Goal: Information Seeking & Learning: Check status

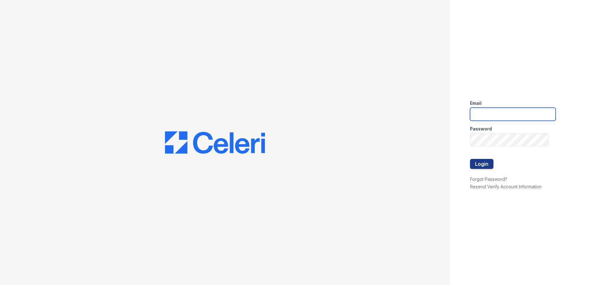
click at [507, 110] on input "email" at bounding box center [513, 114] width 86 height 13
type input "residence.lm@cafmanagement.com"
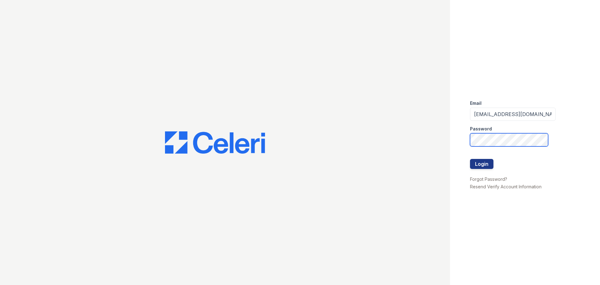
click at [274, 142] on div "Email residence.lm@cafmanagement.com Password Login Forgot Password? Resend Ver…" at bounding box center [300, 142] width 600 height 285
click at [470, 159] on button "Login" at bounding box center [481, 164] width 23 height 10
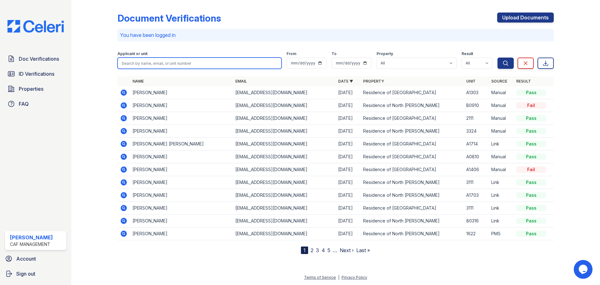
click at [144, 64] on input "search" at bounding box center [200, 63] width 164 height 11
type input "diego"
click at [498, 58] on button "Search" at bounding box center [506, 63] width 16 height 11
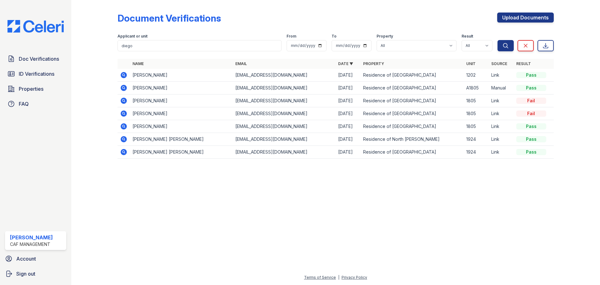
click at [123, 77] on icon at bounding box center [124, 75] width 6 height 6
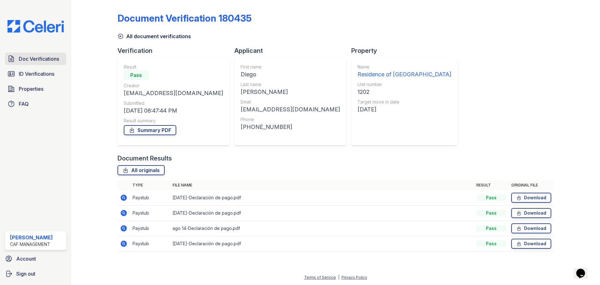
click at [51, 64] on link "Doc Verifications" at bounding box center [35, 59] width 61 height 13
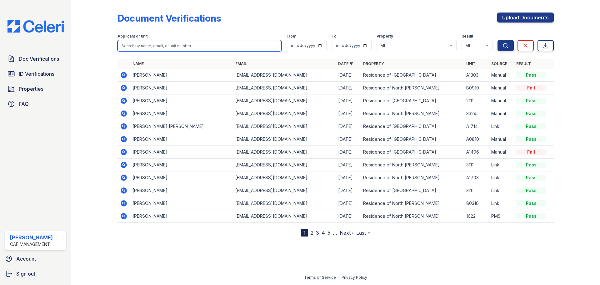
click at [140, 50] on input "search" at bounding box center [200, 45] width 164 height 11
type input "yohandry"
click at [498, 40] on button "Search" at bounding box center [506, 45] width 16 height 11
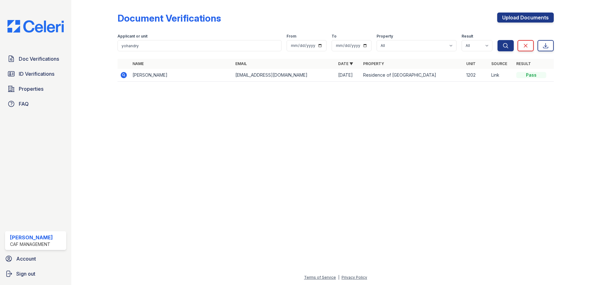
click at [123, 74] on icon at bounding box center [124, 75] width 2 height 2
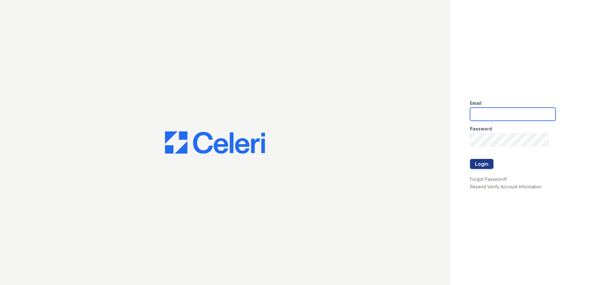
click at [488, 120] on input "email" at bounding box center [513, 114] width 86 height 13
type input "[EMAIL_ADDRESS][DOMAIN_NAME]"
click at [488, 160] on button "Login" at bounding box center [481, 164] width 23 height 10
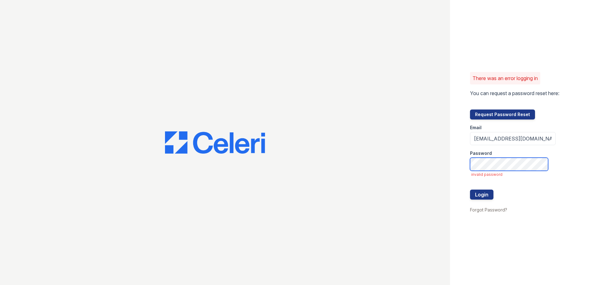
click at [470, 189] on button "Login" at bounding box center [481, 194] width 23 height 10
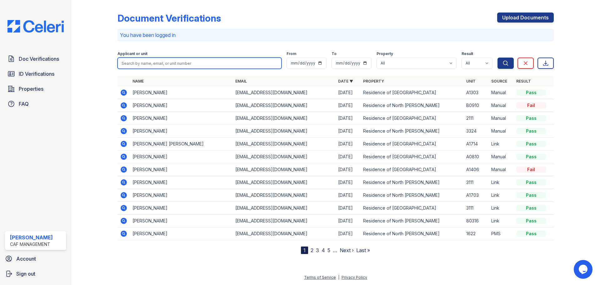
click at [157, 59] on input "search" at bounding box center [200, 63] width 164 height 11
type input "rush"
click at [498, 58] on button "Search" at bounding box center [506, 63] width 16 height 11
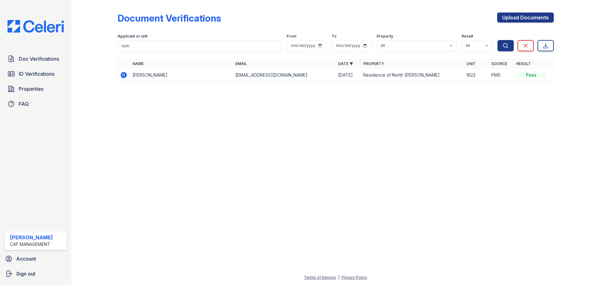
click at [125, 73] on icon at bounding box center [124, 75] width 6 height 6
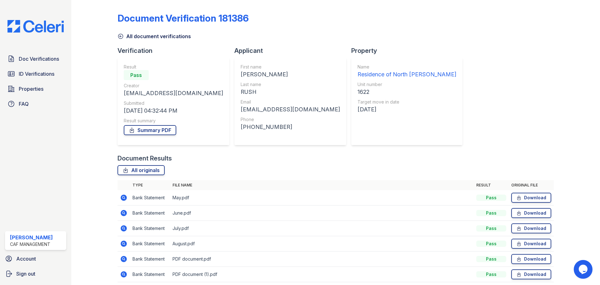
scroll to position [25, 0]
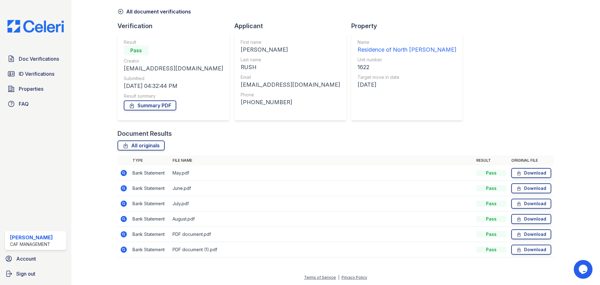
click at [124, 249] on icon at bounding box center [124, 250] width 8 height 8
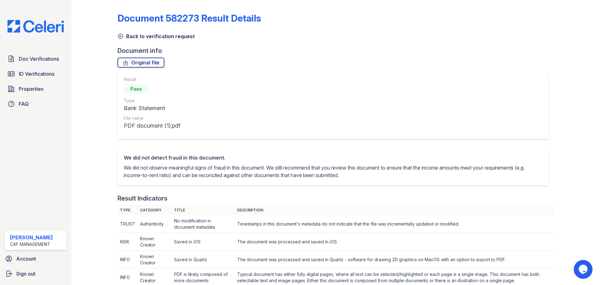
click at [121, 34] on icon at bounding box center [120, 36] width 5 height 5
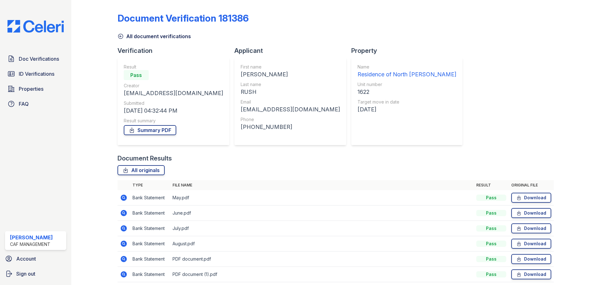
click at [125, 216] on icon at bounding box center [124, 213] width 8 height 8
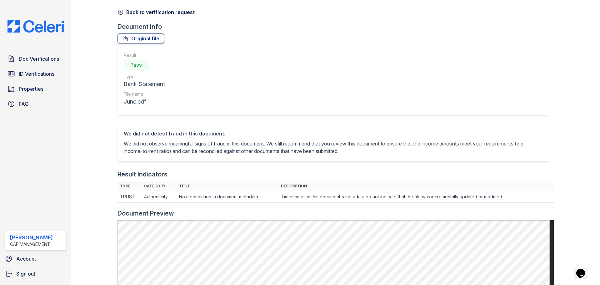
scroll to position [188, 0]
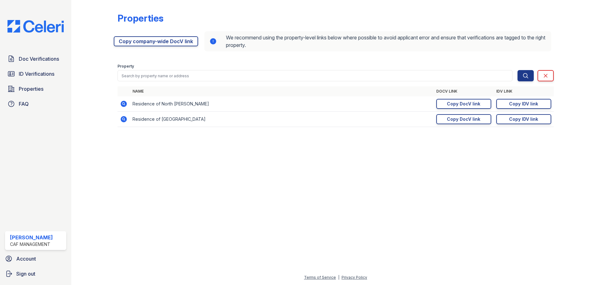
click at [38, 66] on div "Doc Verifications ID Verifications Properties FAQ" at bounding box center [36, 82] width 66 height 58
click at [34, 61] on span "Doc Verifications" at bounding box center [39, 59] width 40 height 8
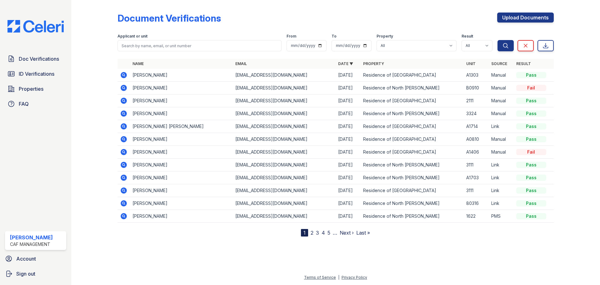
click at [166, 39] on div "Applicant or unit" at bounding box center [200, 37] width 164 height 6
click at [171, 49] on input "search" at bounding box center [200, 45] width 164 height 11
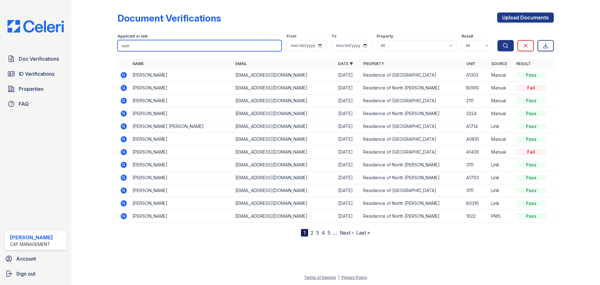
type input "rush"
click at [498, 40] on button "Search" at bounding box center [506, 45] width 16 height 11
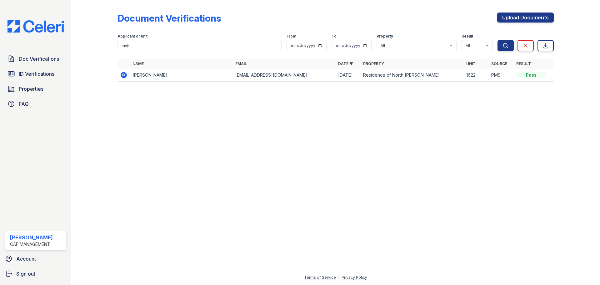
click at [124, 78] on icon at bounding box center [124, 75] width 8 height 8
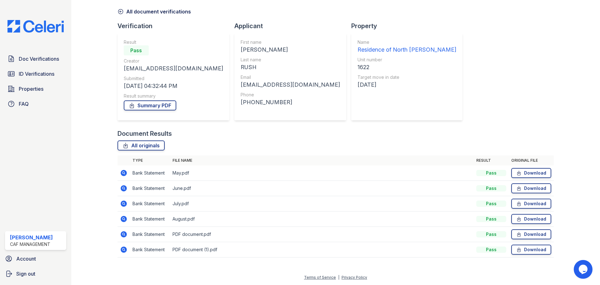
click at [122, 172] on icon at bounding box center [124, 173] width 8 height 8
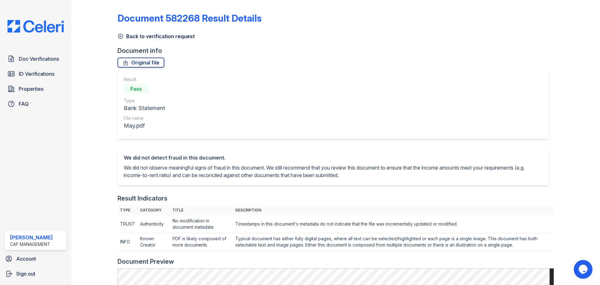
click at [120, 37] on icon at bounding box center [121, 36] width 6 height 6
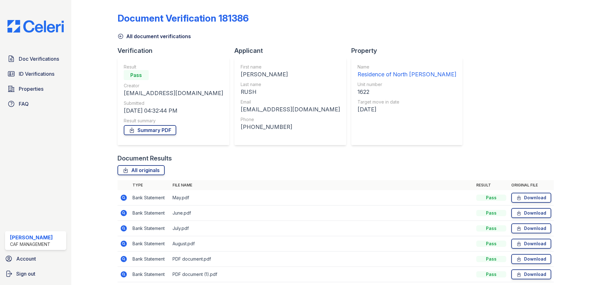
click at [120, 213] on icon at bounding box center [124, 213] width 8 height 8
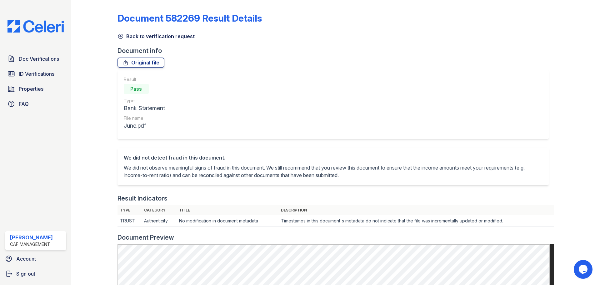
click at [123, 37] on link "Back to verification request" at bounding box center [156, 37] width 77 height 8
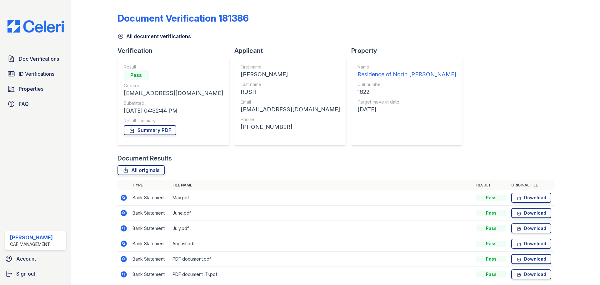
click at [122, 245] on icon at bounding box center [124, 243] width 6 height 6
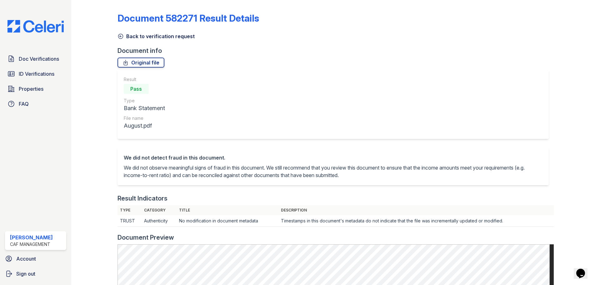
click at [123, 35] on icon at bounding box center [121, 36] width 6 height 6
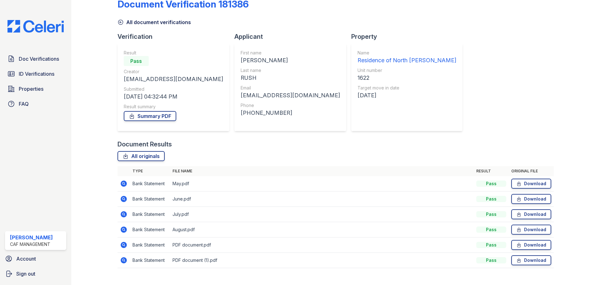
scroll to position [25, 0]
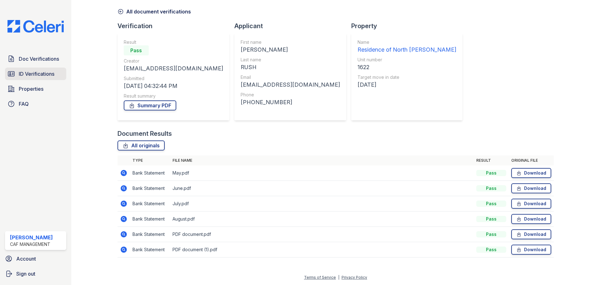
click at [37, 72] on span "ID Verifications" at bounding box center [37, 74] width 36 height 8
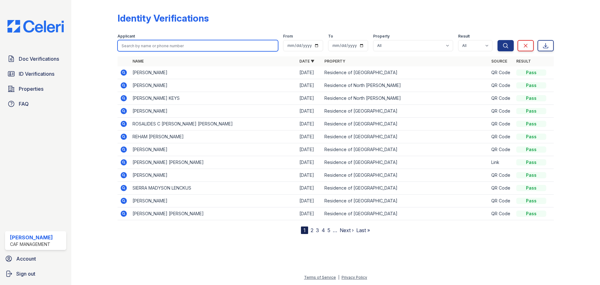
click at [203, 45] on input "search" at bounding box center [198, 45] width 161 height 11
type input "rush"
click at [498, 40] on button "Search" at bounding box center [506, 45] width 16 height 11
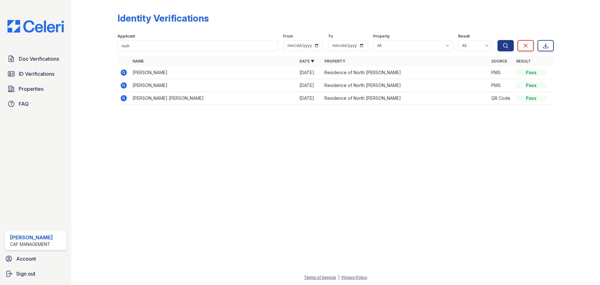
click at [124, 88] on icon at bounding box center [124, 85] width 6 height 6
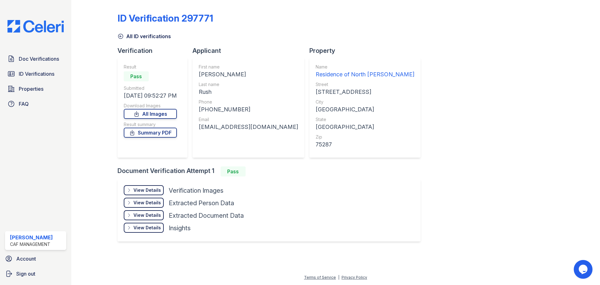
drag, startPoint x: 468, startPoint y: 171, endPoint x: 332, endPoint y: 133, distance: 141.2
click at [468, 171] on div "ID Verification 297771 All ID verifications Verification Result Pass Submitted …" at bounding box center [336, 127] width 436 height 248
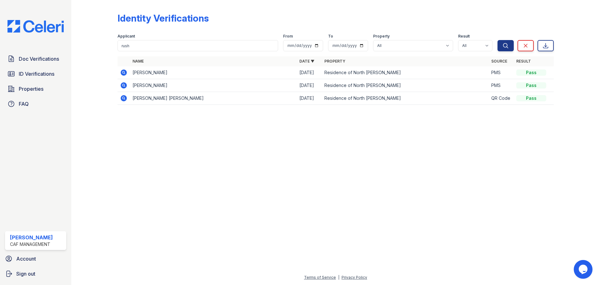
click at [127, 72] on icon at bounding box center [124, 73] width 8 height 8
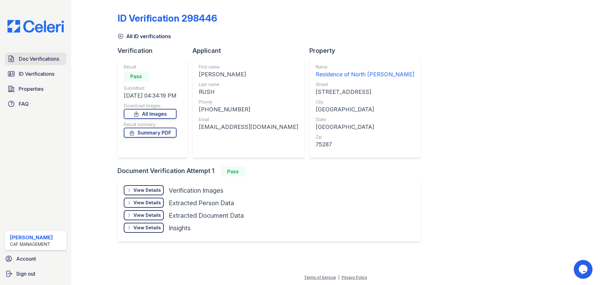
click at [46, 60] on span "Doc Verifications" at bounding box center [39, 59] width 40 height 8
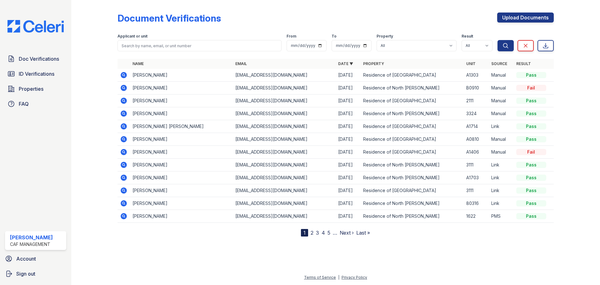
click at [124, 90] on icon at bounding box center [124, 88] width 6 height 6
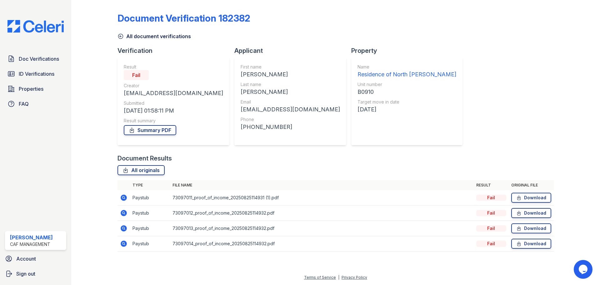
click at [127, 196] on icon at bounding box center [124, 198] width 8 height 8
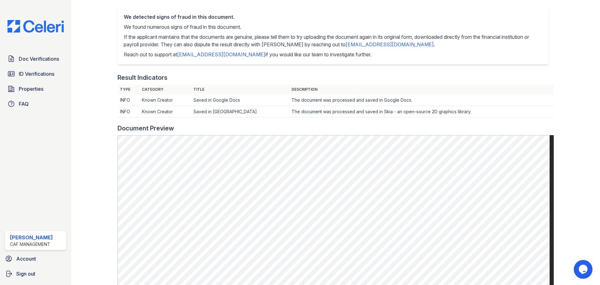
scroll to position [266, 0]
